Goal: Task Accomplishment & Management: Use online tool/utility

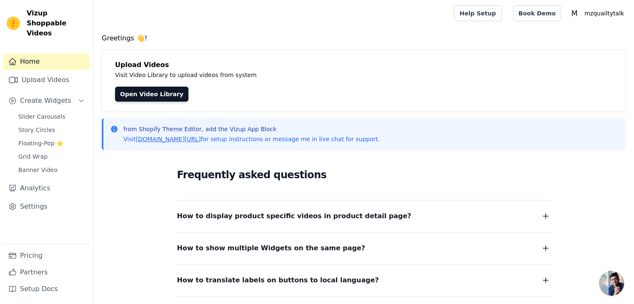
scroll to position [92, 0]
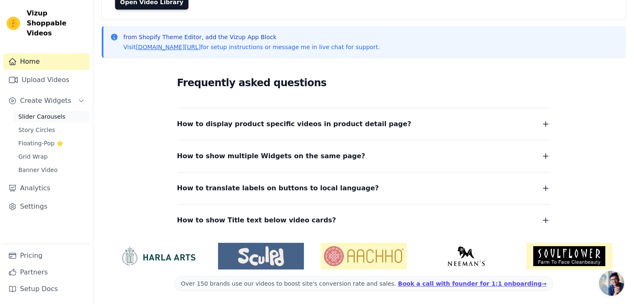
click at [48, 112] on span "Slider Carousels" at bounding box center [41, 116] width 47 height 8
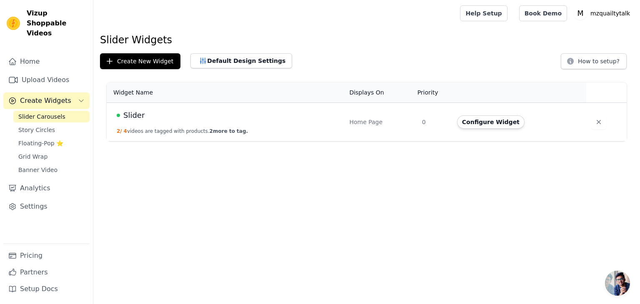
click at [136, 113] on span "Slider" at bounding box center [133, 116] width 21 height 12
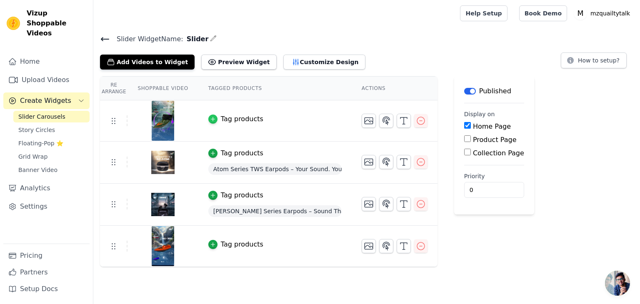
click at [210, 116] on icon "button" at bounding box center [213, 119] width 6 height 6
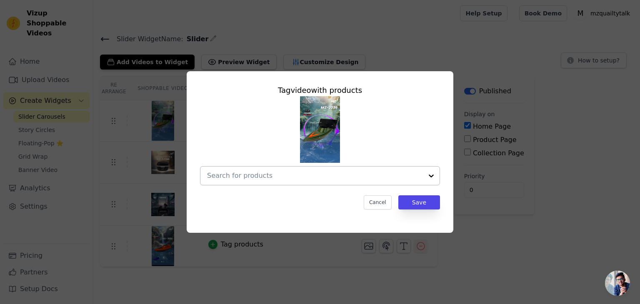
click at [270, 174] on input "text" at bounding box center [315, 176] width 216 height 10
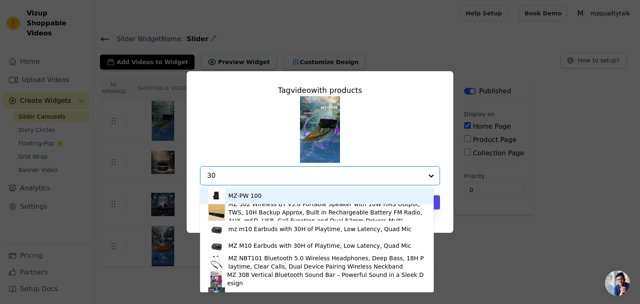
type input "303"
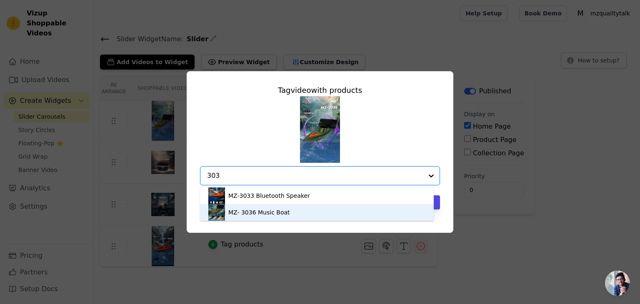
click at [267, 212] on div "MZ- 3036 Music Boat" at bounding box center [259, 212] width 62 height 8
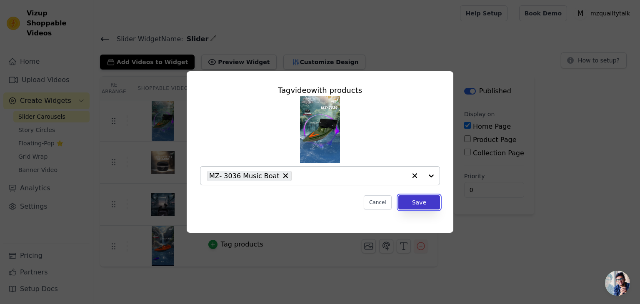
click at [423, 205] on button "Save" at bounding box center [419, 202] width 42 height 14
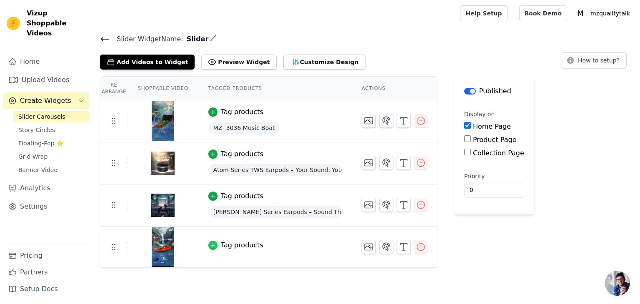
click at [208, 245] on div "button" at bounding box center [212, 245] width 9 height 9
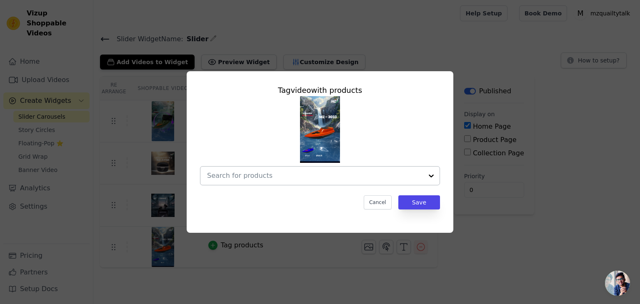
click at [238, 177] on input "text" at bounding box center [315, 176] width 216 height 10
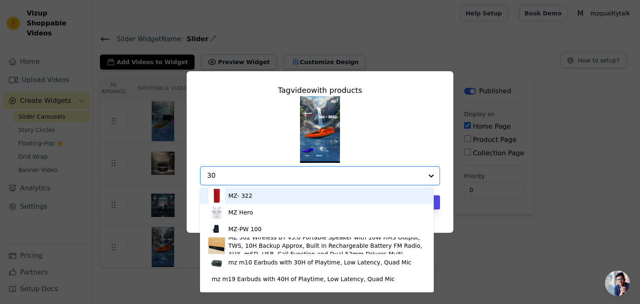
type input "303"
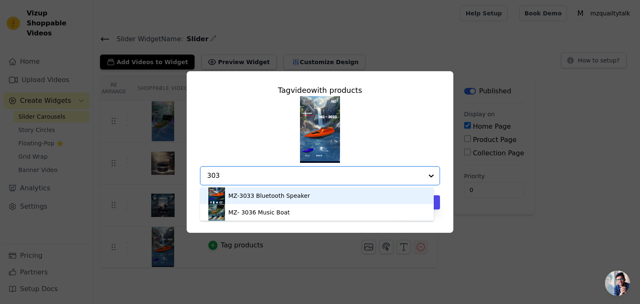
click at [262, 192] on div "MZ-3033 Bluetooth Speaker" at bounding box center [269, 196] width 82 height 8
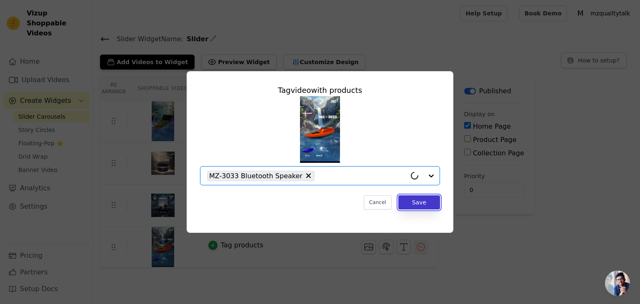
click at [432, 205] on button "Save" at bounding box center [419, 202] width 42 height 14
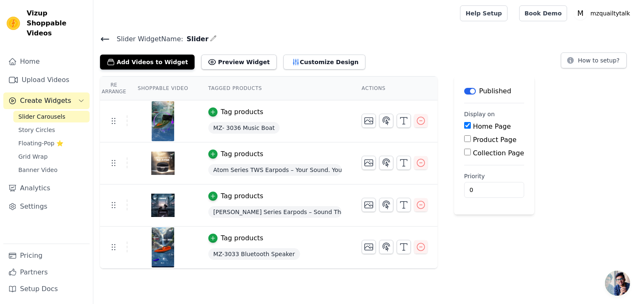
click at [171, 86] on th "Shoppable Video" at bounding box center [162, 89] width 70 height 24
click at [230, 83] on th "Tagged Products" at bounding box center [274, 89] width 153 height 24
click at [22, 53] on link "Home" at bounding box center [46, 61] width 86 height 17
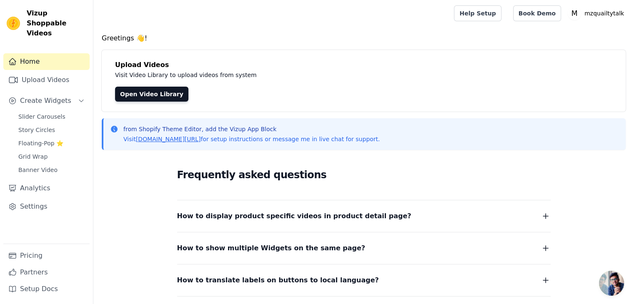
click at [27, 55] on link "Home" at bounding box center [46, 61] width 86 height 17
